Goal: Check status: Check status

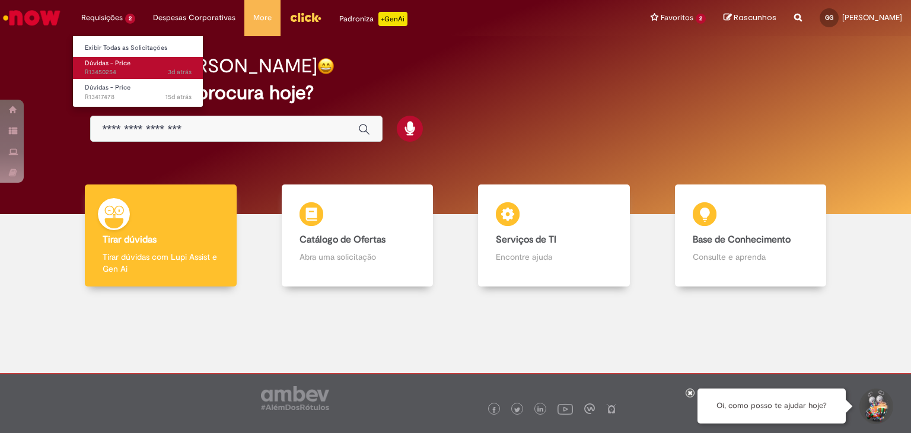
click at [108, 64] on span "Dúvidas - Price" at bounding box center [108, 63] width 46 height 9
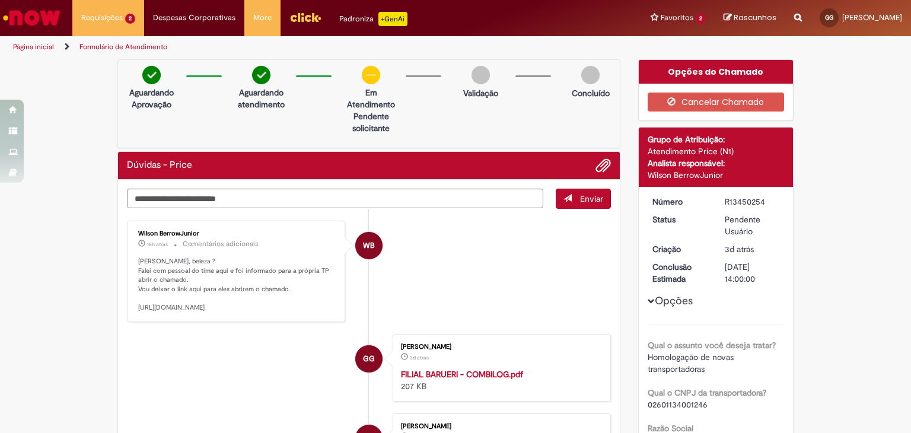
drag, startPoint x: 133, startPoint y: 305, endPoint x: 206, endPoint y: 323, distance: 75.0
click at [206, 312] on p "Fala Gustavão, beleza ? Falei com pessoal do time aqui e foi informado para a p…" at bounding box center [236, 285] width 197 height 56
copy p "https://ambev.service-now.com/ambevnow?id=sc_cat_item&table=sc_cat_item&sys_id=…"
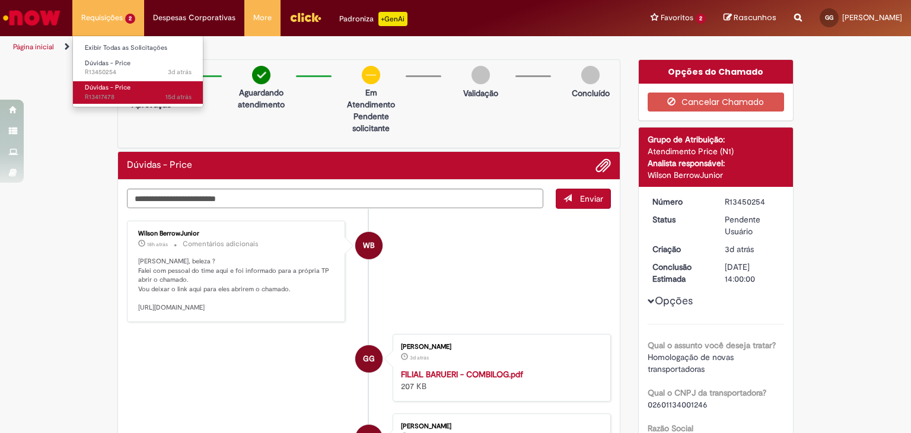
click at [142, 91] on link "Dúvidas - Price 15d atrás 15 dias atrás R13417478" at bounding box center [138, 92] width 130 height 22
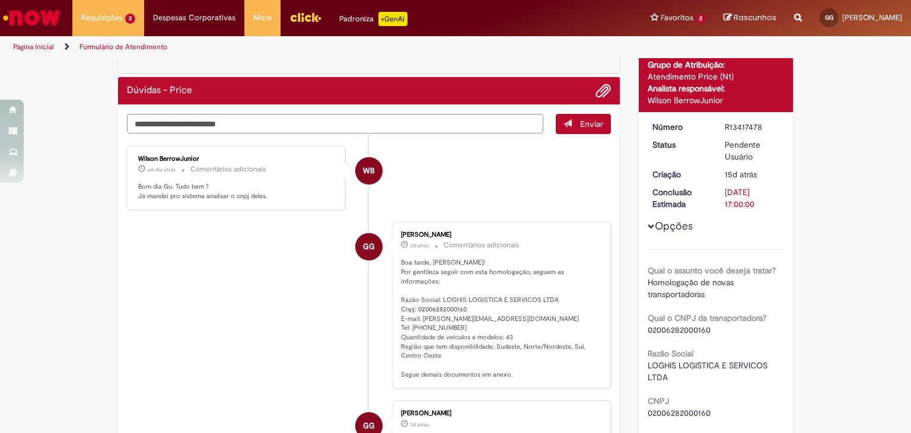
scroll to position [59, 0]
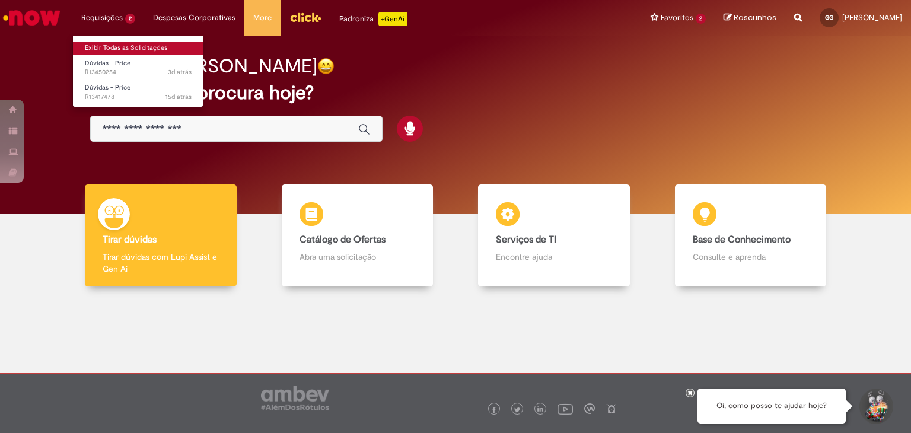
click at [117, 48] on link "Exibir Todas as Solicitações" at bounding box center [138, 47] width 130 height 13
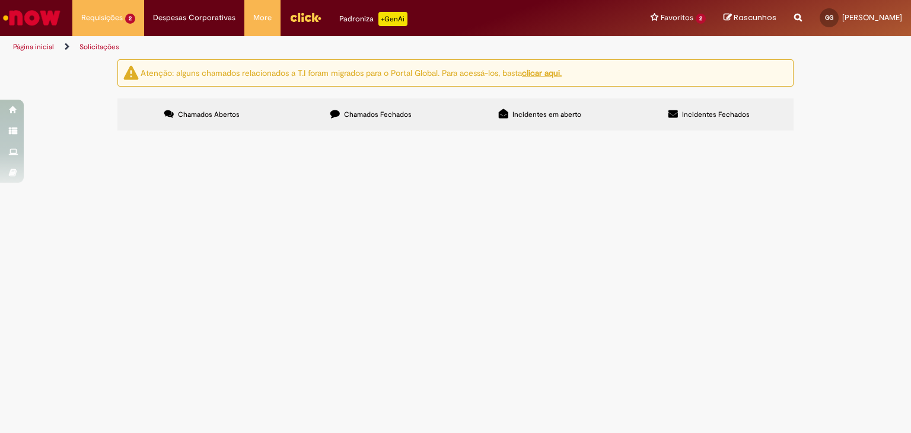
click at [383, 114] on span "Chamados Fechados" at bounding box center [378, 114] width 68 height 9
click at [0, 0] on img "recolher o estado da solicitação" at bounding box center [0, 0] width 0 height 0
click at [0, 0] on span "Nova TP para teste no BID de lata." at bounding box center [0, 0] width 0 height 0
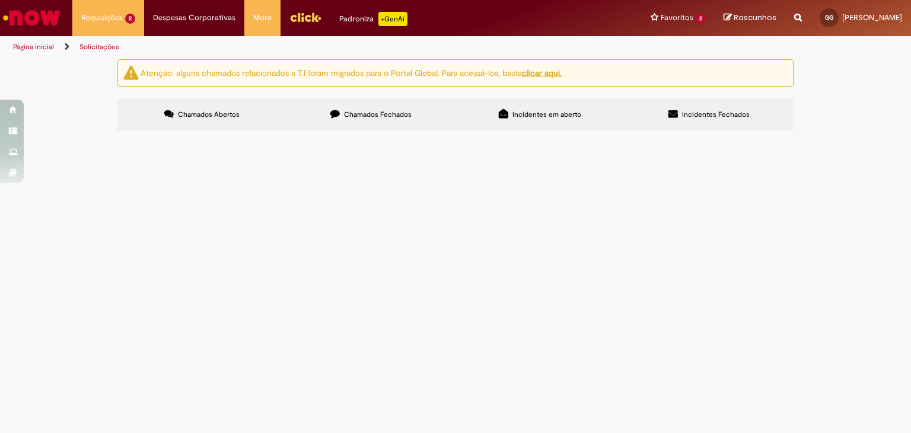
click at [0, 0] on span "[DATE] 10:07:22" at bounding box center [0, 0] width 0 height 0
